Goal: Task Accomplishment & Management: Use online tool/utility

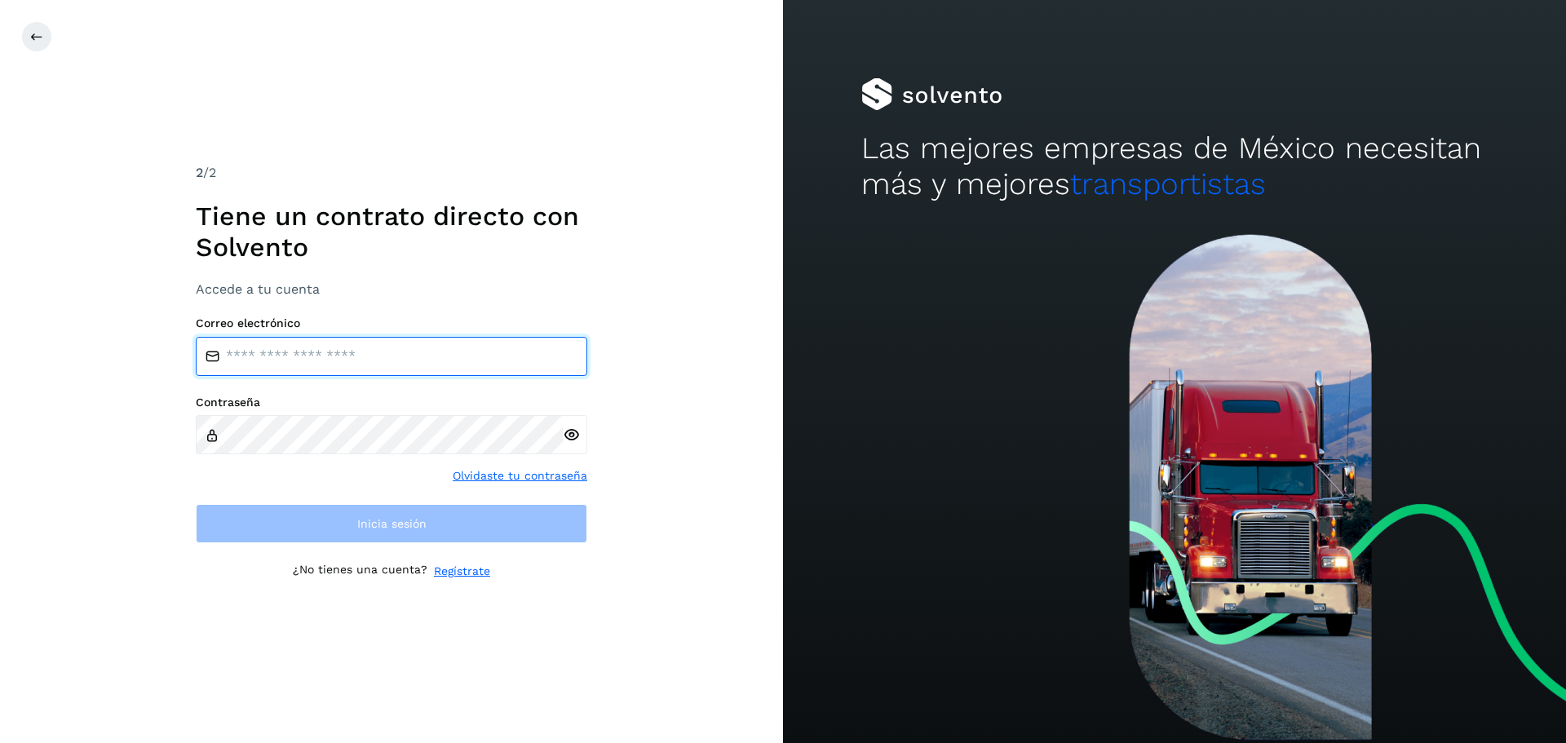
click at [287, 341] on input "email" at bounding box center [391, 356] width 391 height 39
type input "**********"
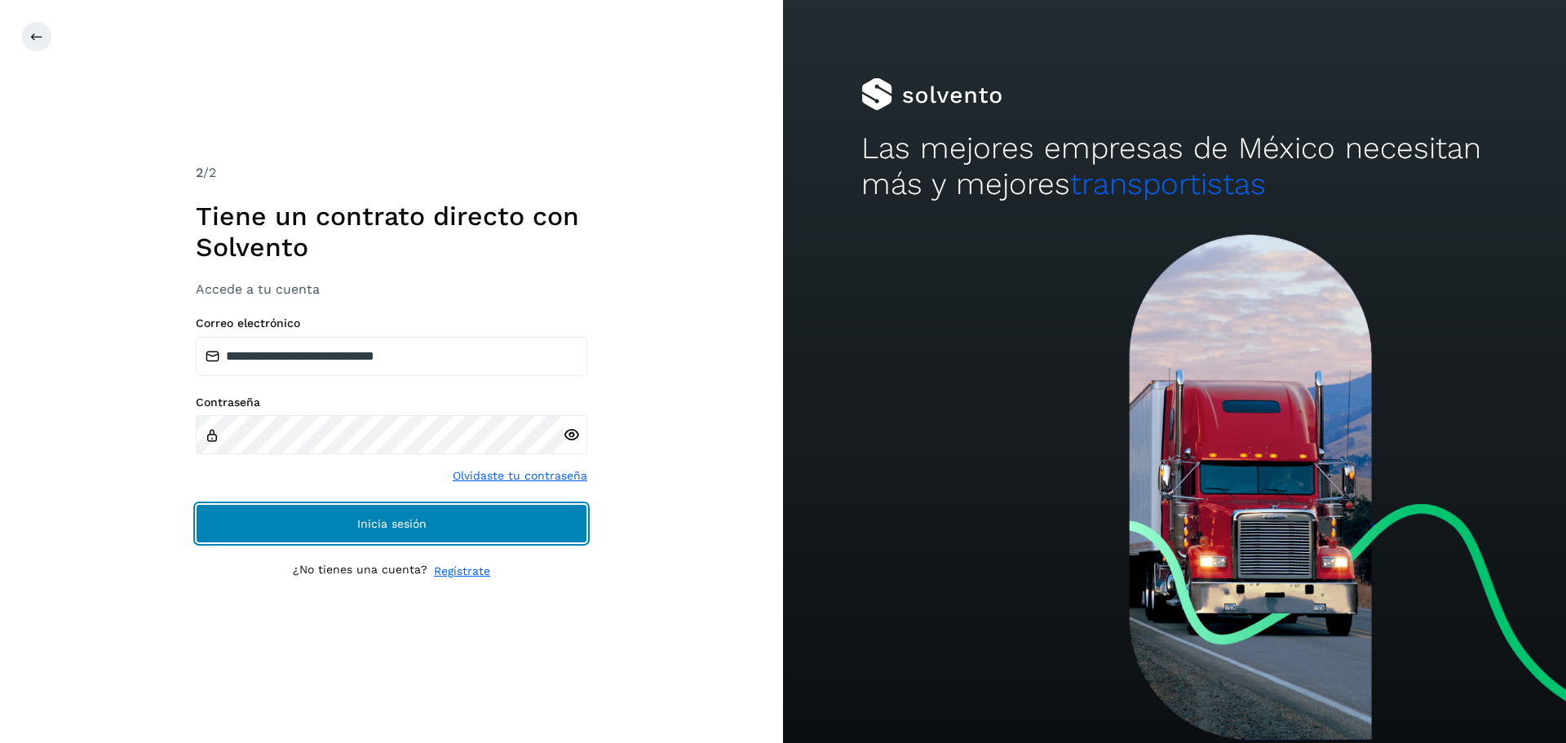
click at [367, 520] on span "Inicia sesión" at bounding box center [391, 523] width 69 height 11
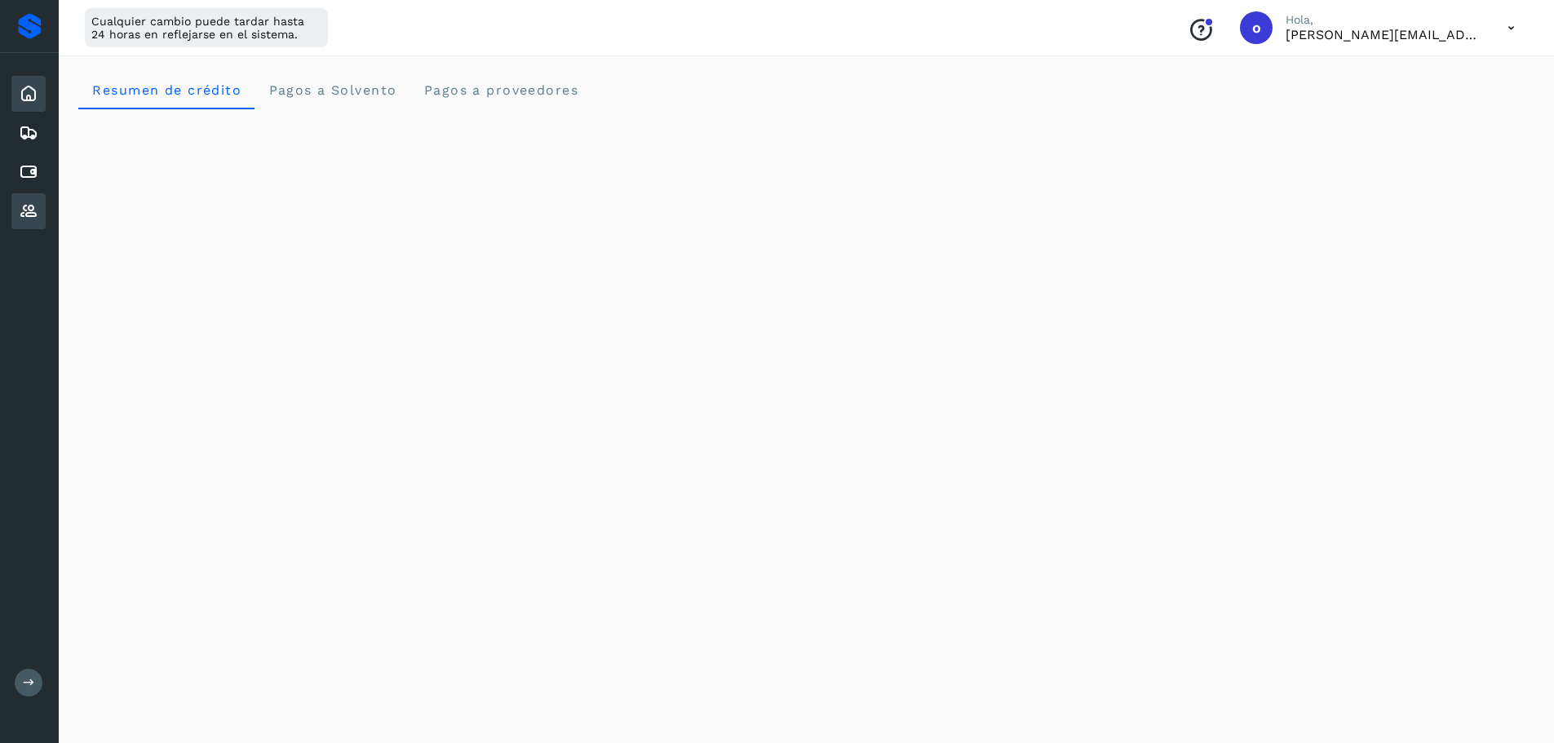
click at [29, 201] on icon at bounding box center [29, 211] width 20 height 20
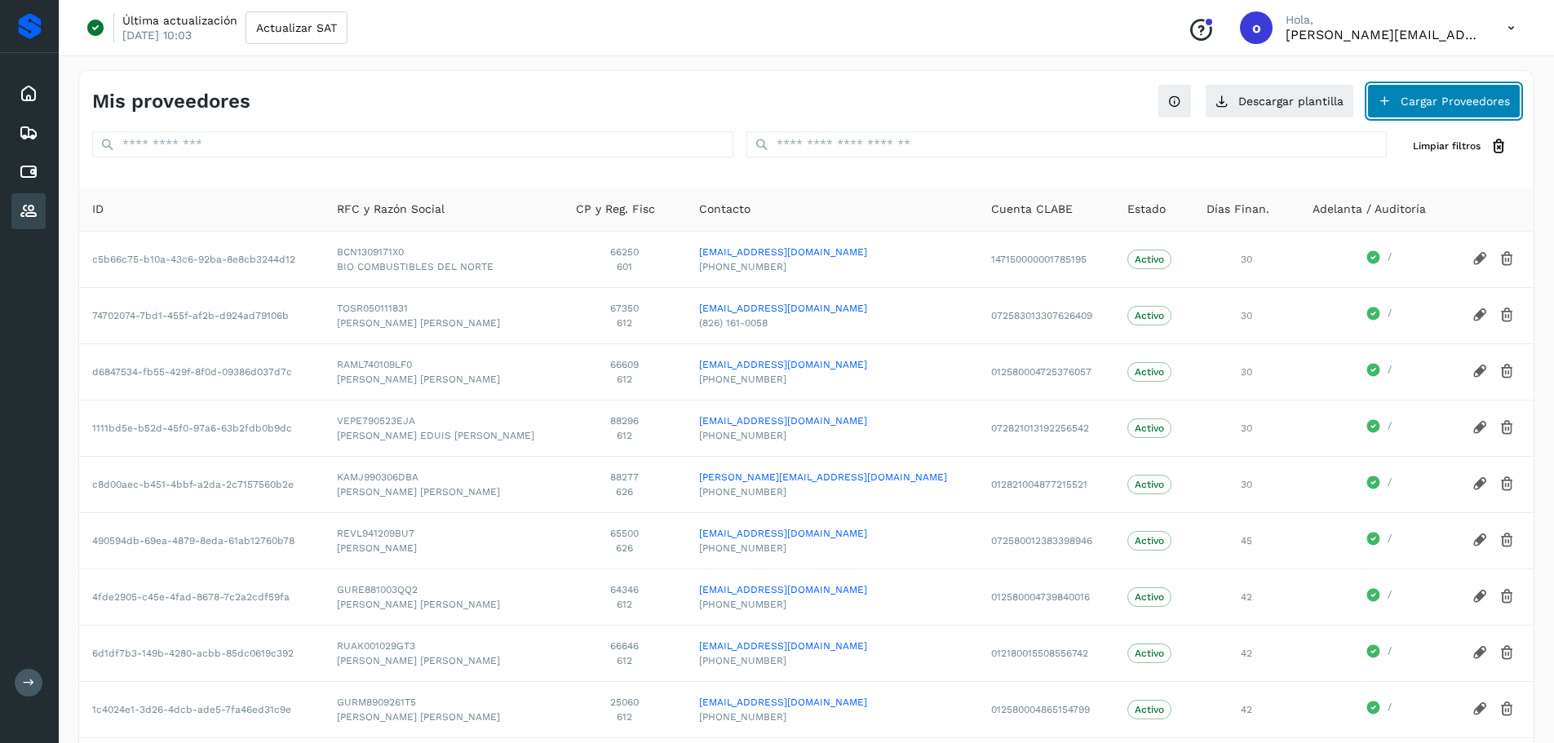
click at [1411, 91] on button "Cargar Proveedores" at bounding box center [1443, 101] width 153 height 34
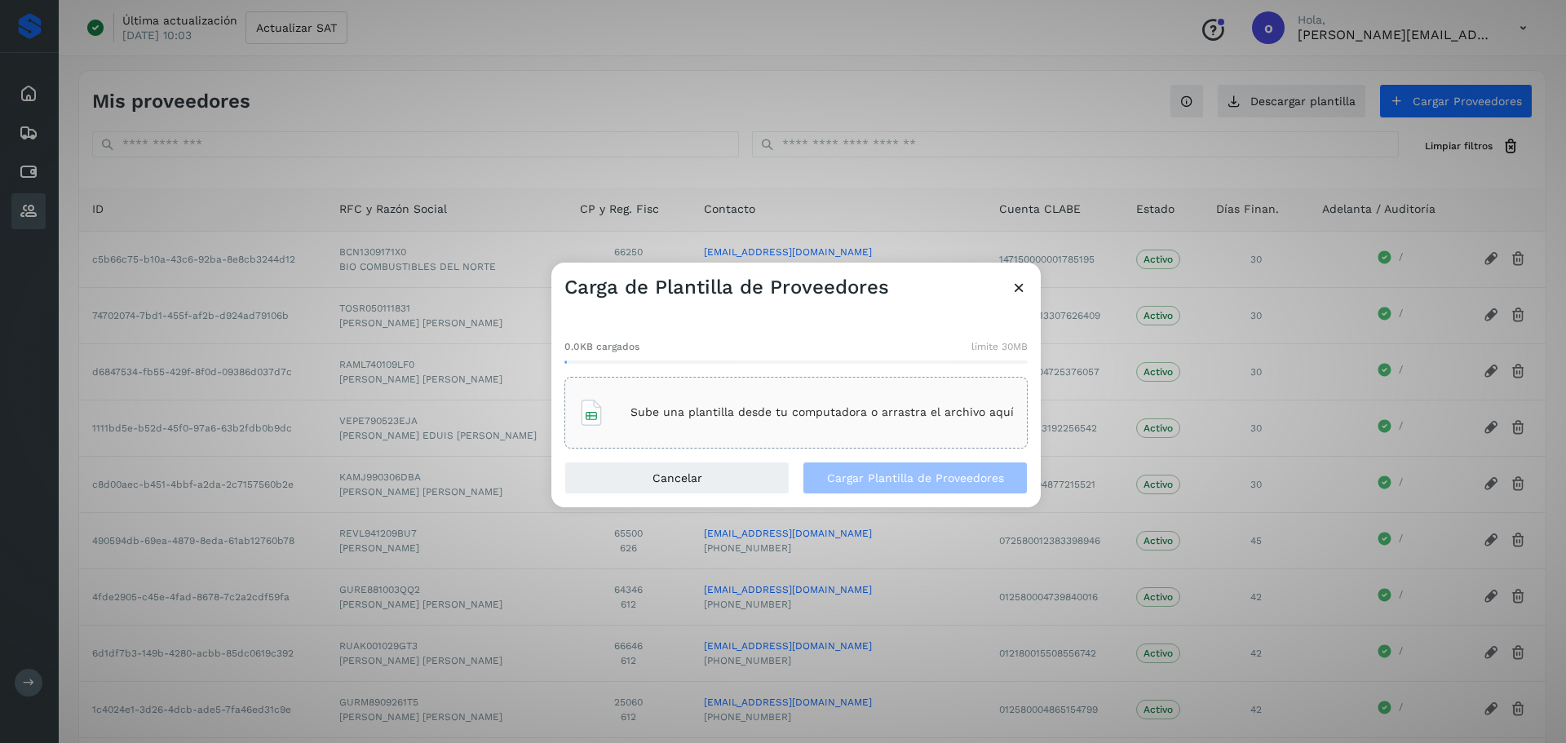
click at [738, 415] on p "Sube una plantilla desde tu computadora o arrastra el archivo aquí" at bounding box center [821, 412] width 383 height 14
click at [761, 400] on div "Sube una plantilla desde tu computadora o arrastra el archivo aquí" at bounding box center [796, 413] width 436 height 44
click at [860, 466] on button "Cargar Plantilla de Proveedores" at bounding box center [915, 478] width 225 height 33
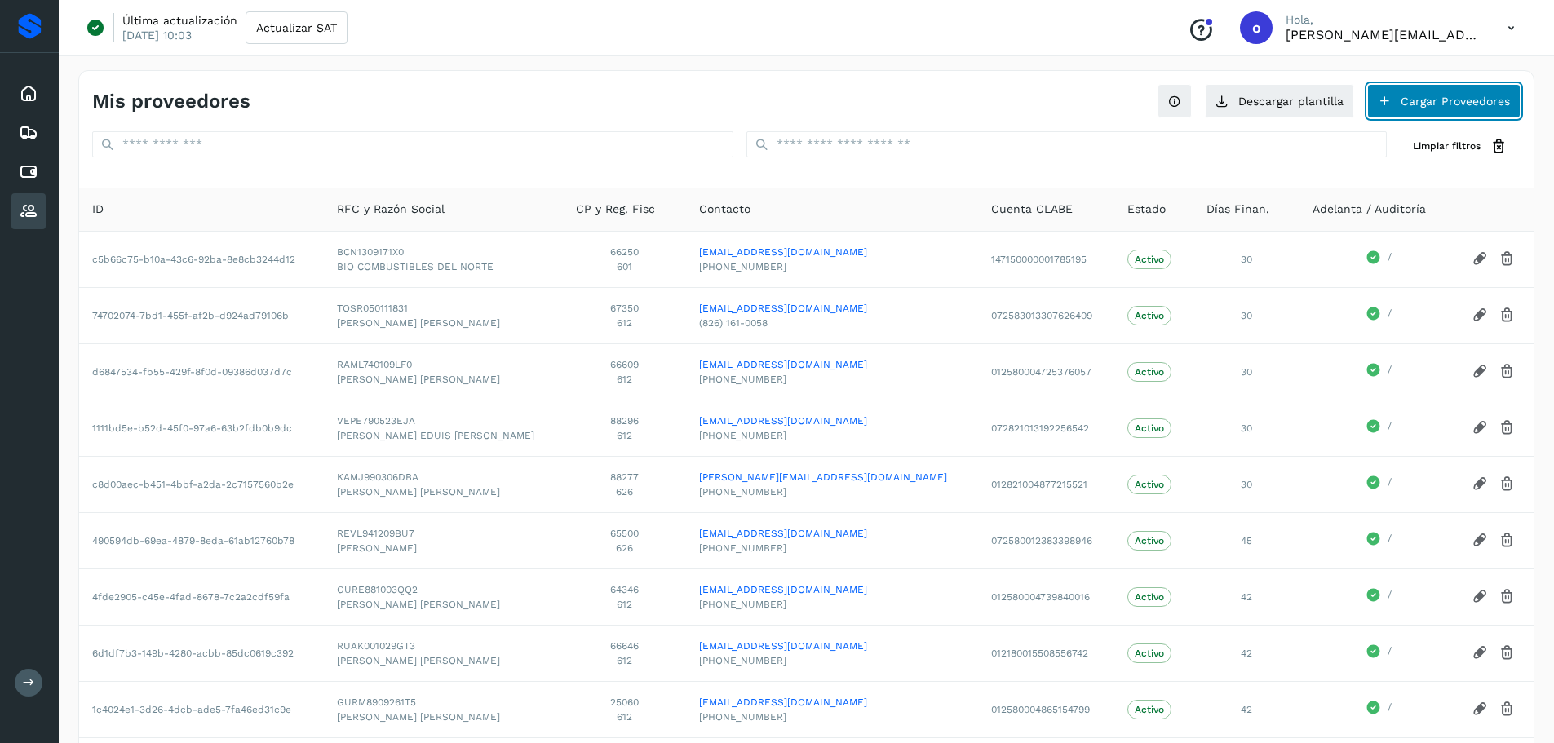
click at [1421, 94] on button "Cargar Proveedores" at bounding box center [1443, 101] width 153 height 34
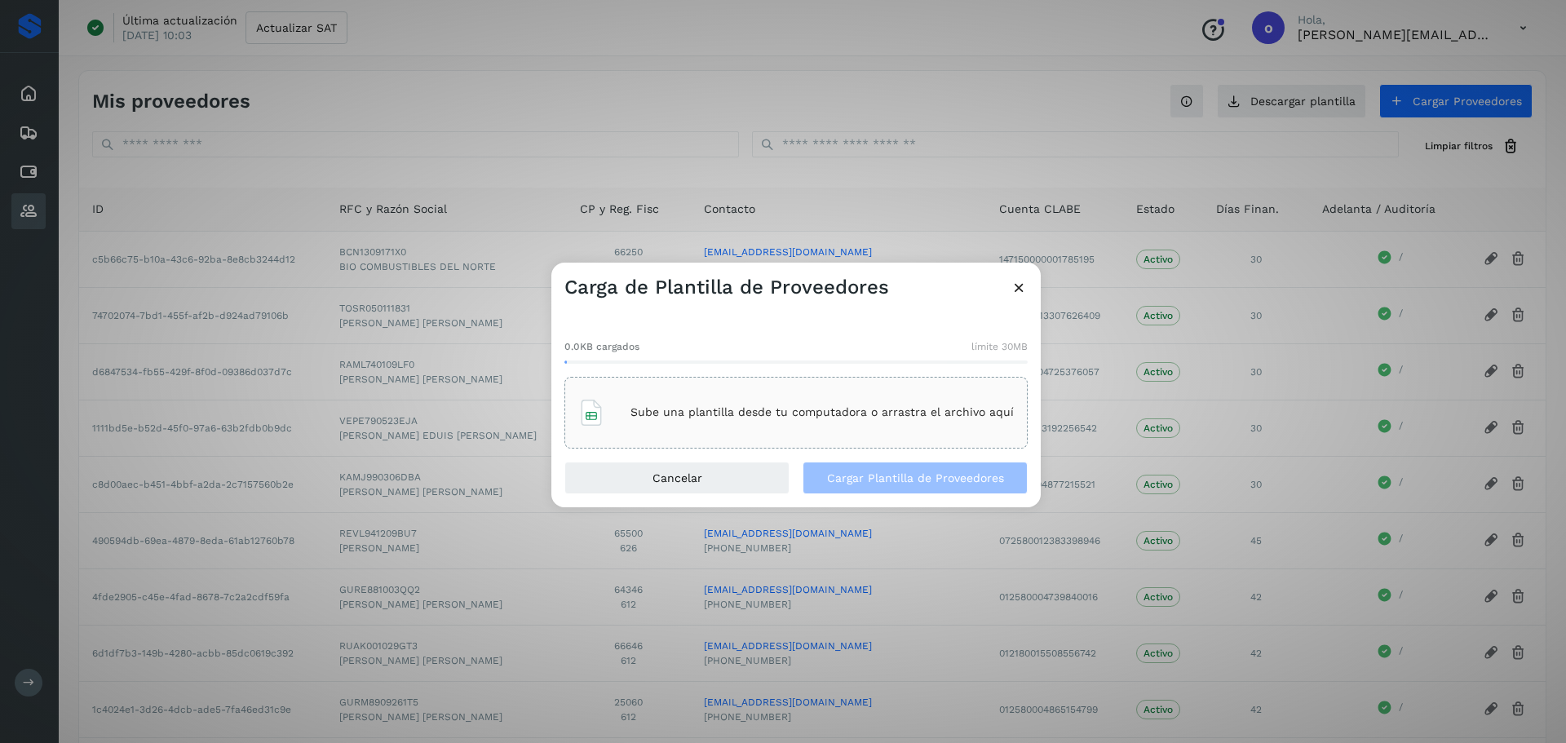
click at [698, 415] on p "Sube una plantilla desde tu computadora o arrastra el archivo aquí" at bounding box center [821, 412] width 383 height 14
click at [872, 486] on button "Cargar Plantilla de Proveedores" at bounding box center [915, 478] width 225 height 33
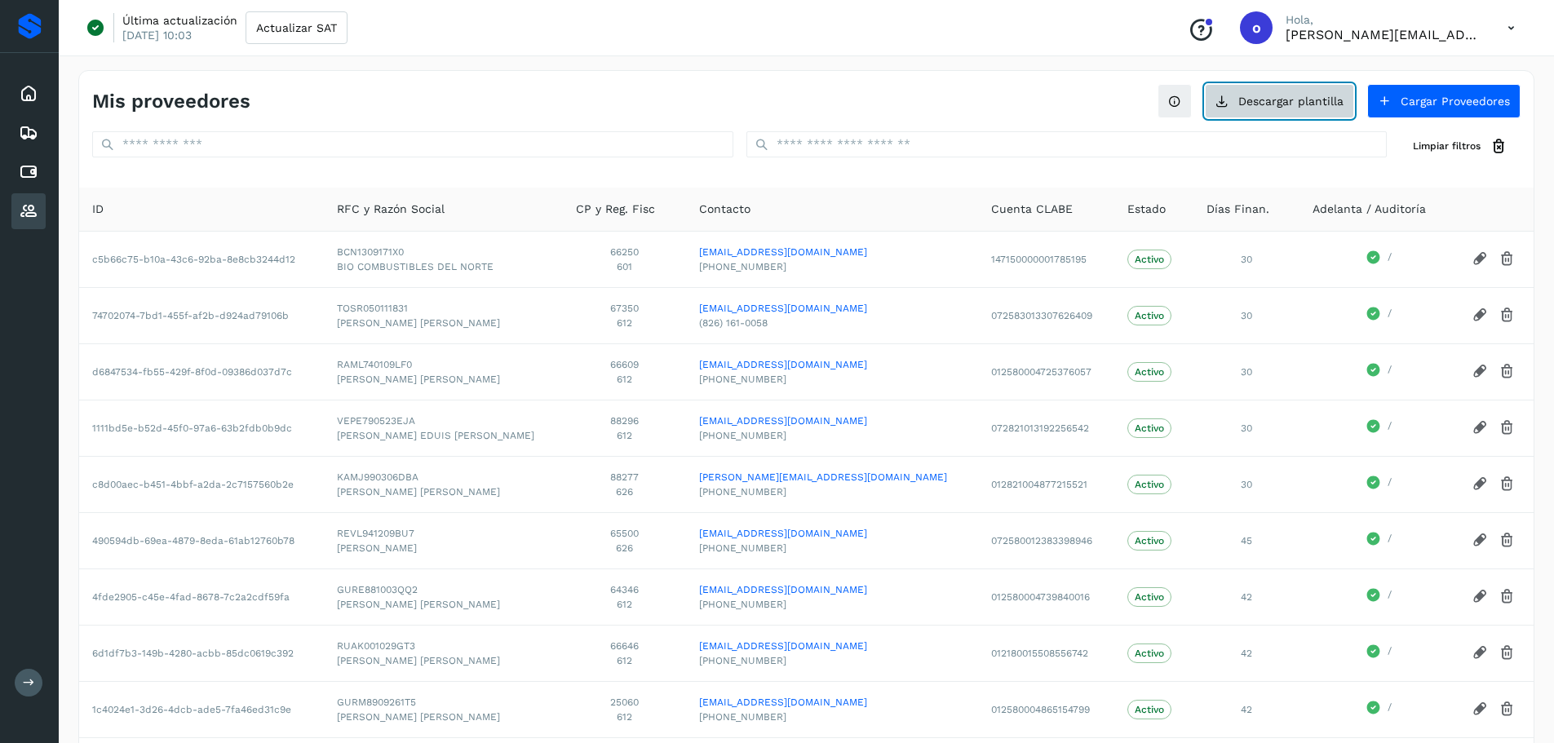
click at [1260, 113] on button "Descargar plantilla" at bounding box center [1279, 101] width 149 height 34
click at [1414, 94] on button "Cargar Proveedores" at bounding box center [1443, 101] width 153 height 34
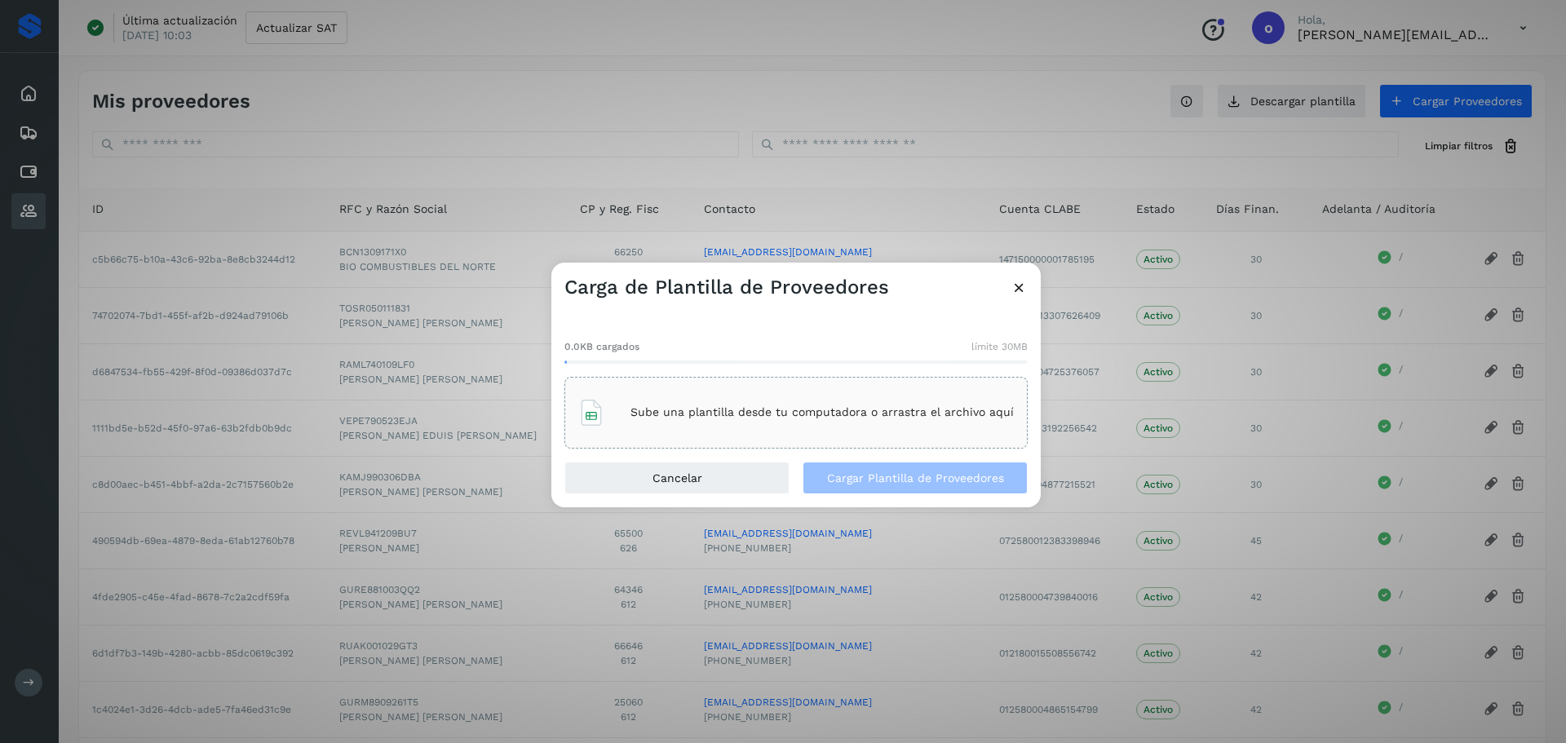
click at [835, 392] on div "Sube una plantilla desde tu computadora o arrastra el archivo aquí" at bounding box center [796, 413] width 436 height 44
click at [825, 472] on button "Cargar Plantilla de Proveedores" at bounding box center [915, 478] width 225 height 33
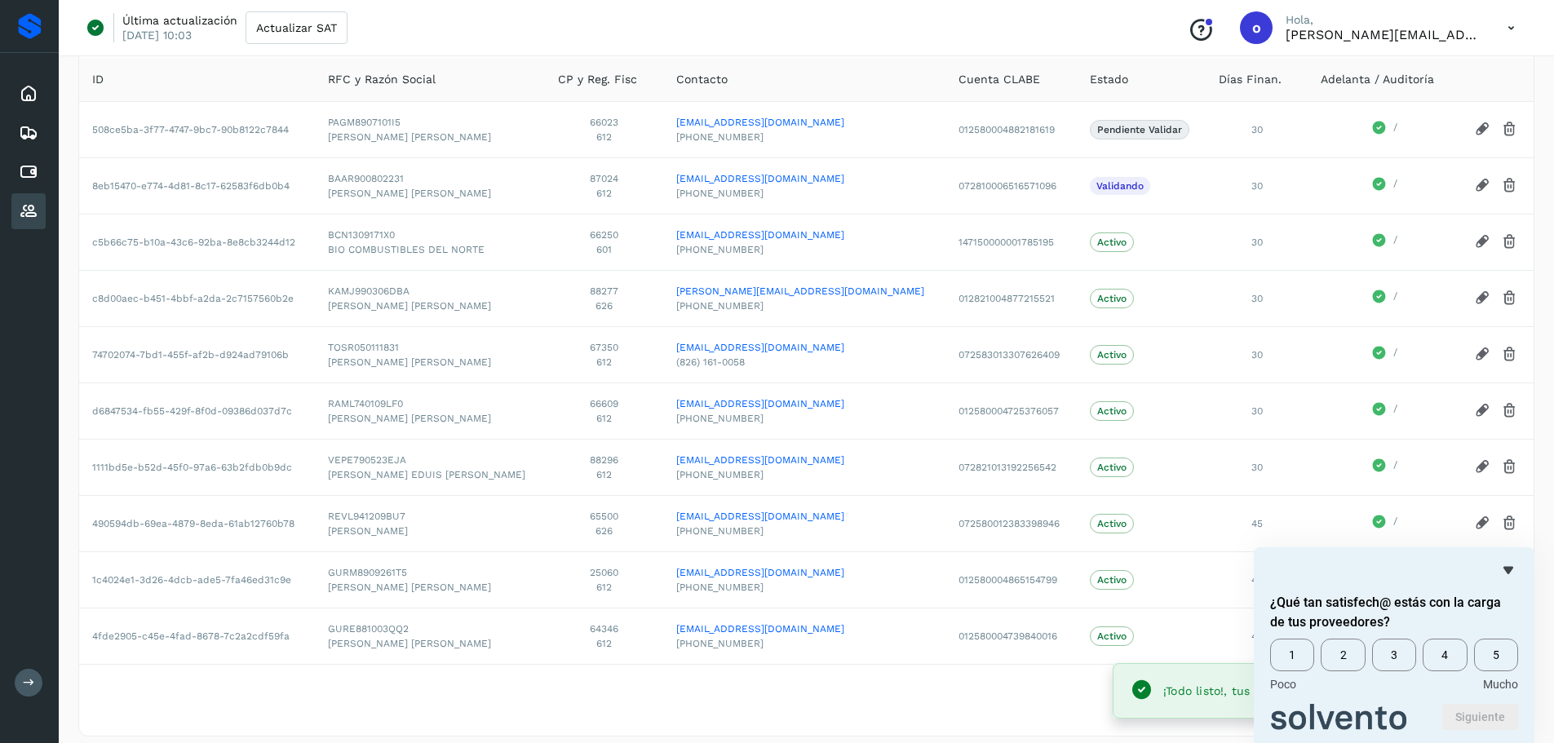
scroll to position [143, 0]
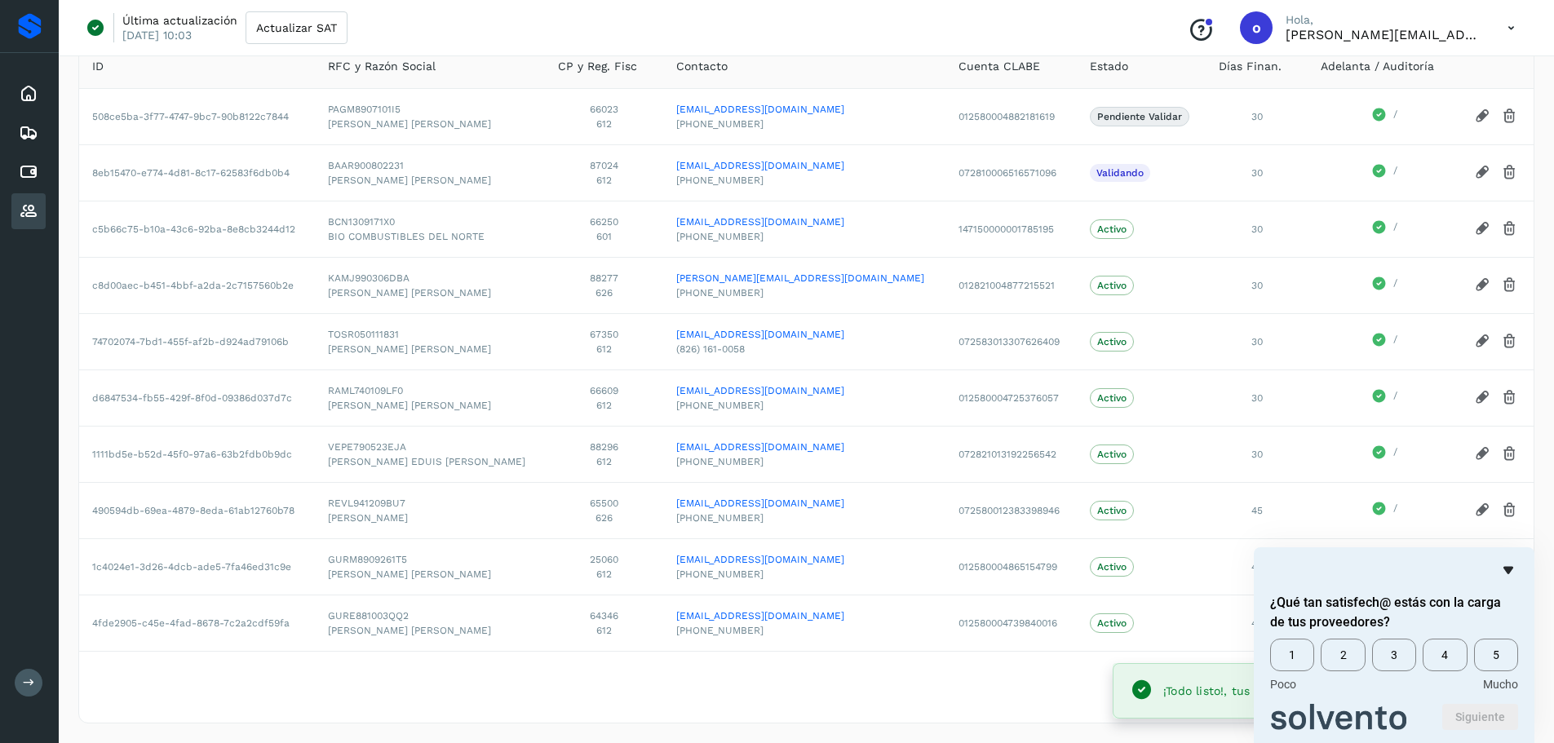
click at [1507, 573] on icon "Ocultar encuesta" at bounding box center [1508, 570] width 20 height 20
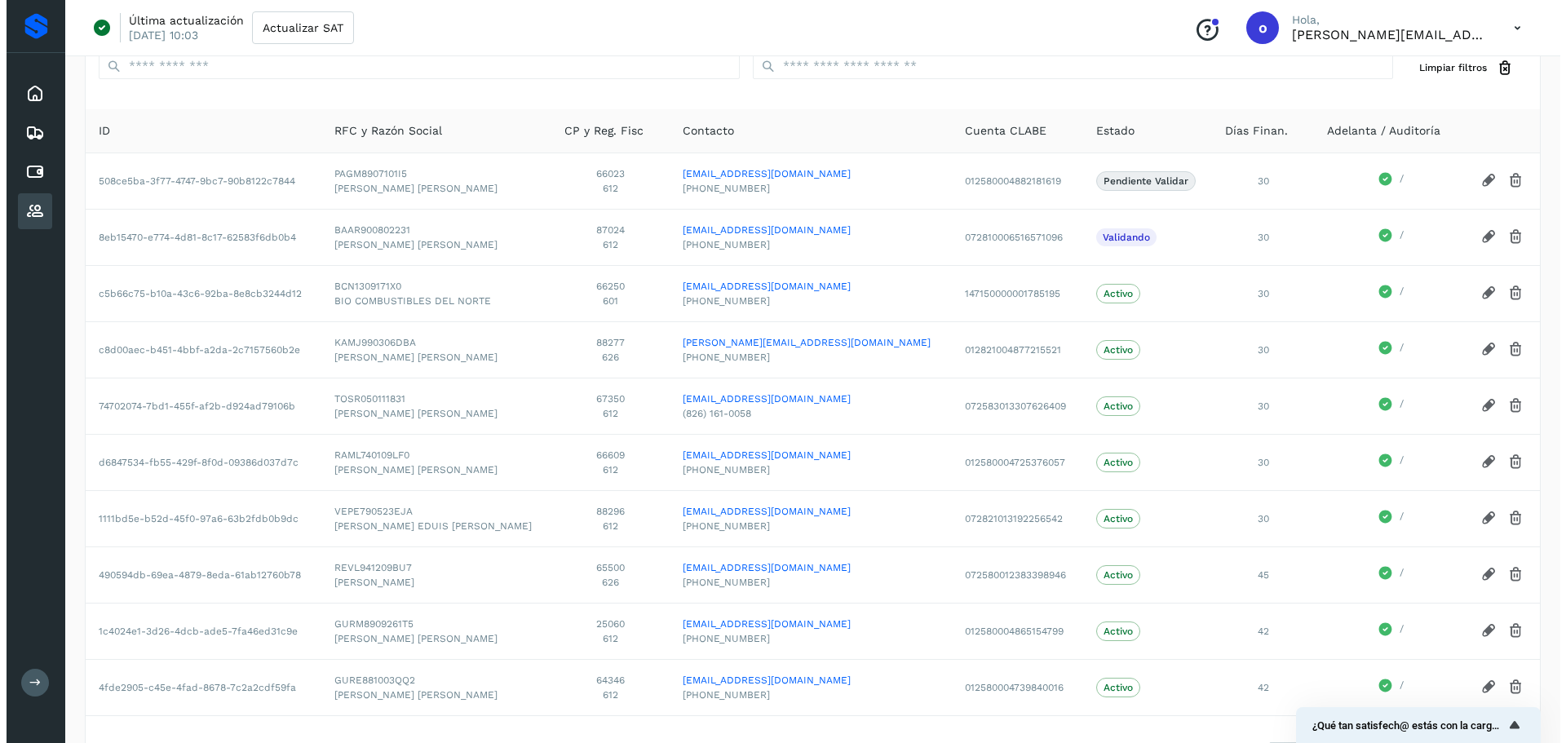
scroll to position [0, 0]
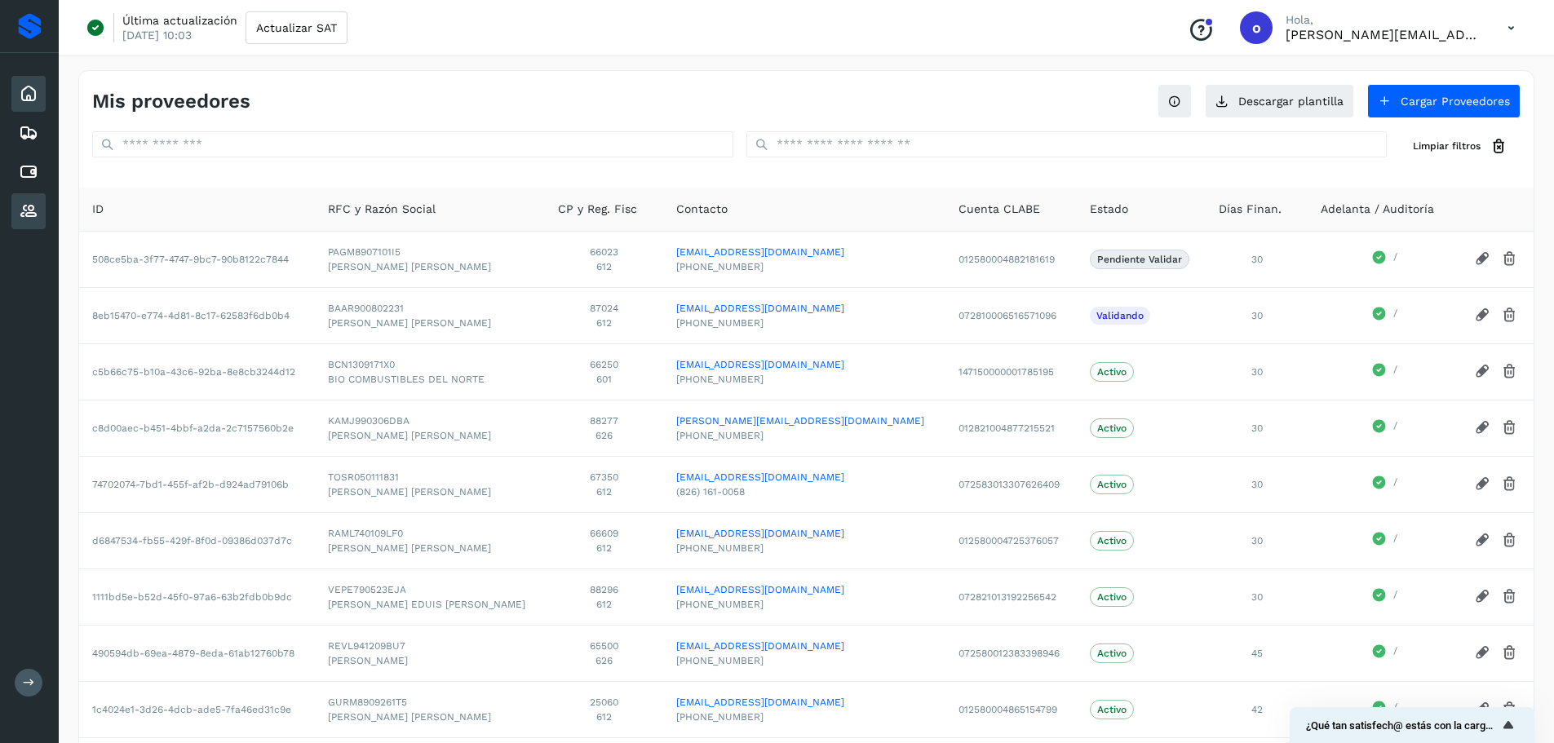
click at [39, 94] on div "Inicio" at bounding box center [28, 94] width 34 height 36
